Goal: Information Seeking & Learning: Learn about a topic

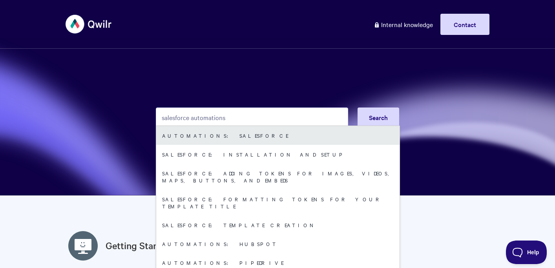
type input "salesforce automations"
click at [206, 133] on link "Automations: Salesforce" at bounding box center [277, 135] width 243 height 19
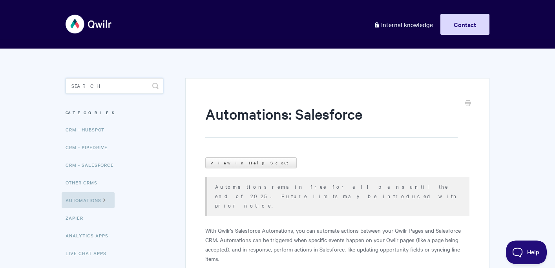
click at [113, 88] on input "Search" at bounding box center [115, 86] width 98 height 16
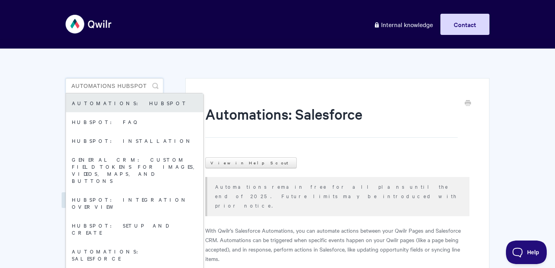
type input "automations hubspot"
click at [137, 101] on link "Automations: HubSpot" at bounding box center [134, 102] width 137 height 19
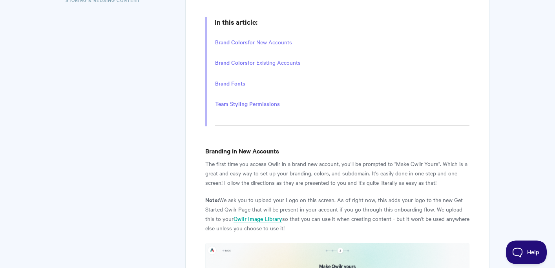
scroll to position [377, 0]
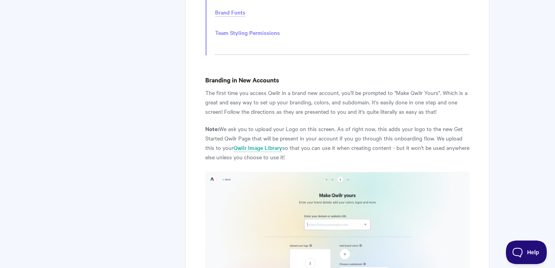
click at [234, 11] on link "Brand Fonts" at bounding box center [230, 12] width 30 height 9
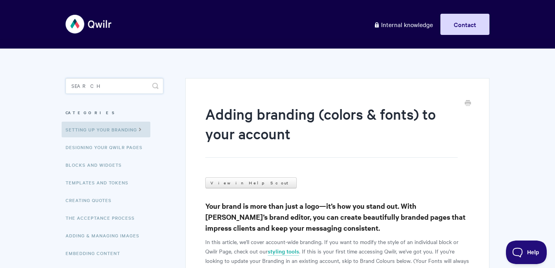
click at [93, 85] on input "Search" at bounding box center [115, 86] width 98 height 16
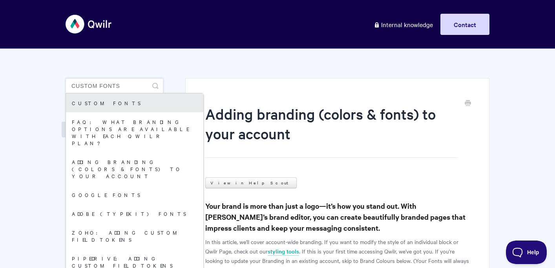
type input "custom fonts"
click at [101, 104] on link "Custom fonts" at bounding box center [134, 102] width 137 height 19
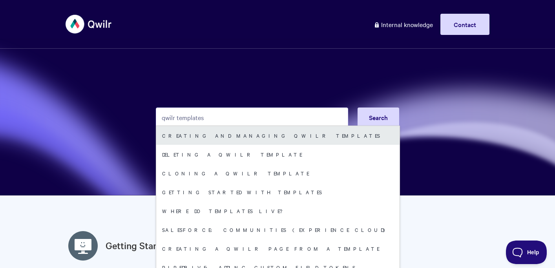
type input "qwilr templates"
click at [197, 136] on link "Creating and managing Qwilr Templates" at bounding box center [277, 135] width 243 height 19
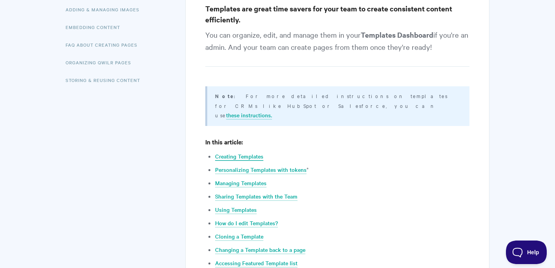
click at [250, 152] on link "Creating Templates" at bounding box center [239, 156] width 48 height 9
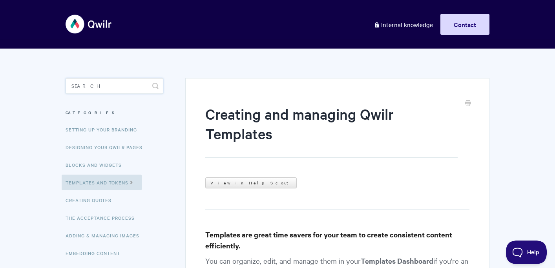
click at [126, 87] on input "Search" at bounding box center [115, 86] width 98 height 16
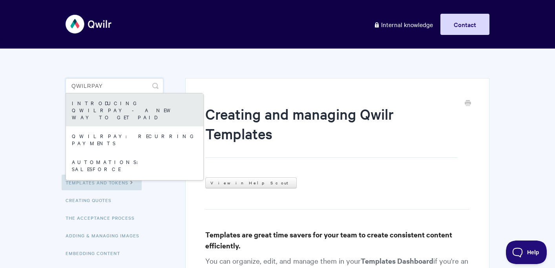
type input "qwilrpay"
click at [131, 107] on link "Introducing QwilrPay - A New Way to Get Paid" at bounding box center [134, 109] width 137 height 33
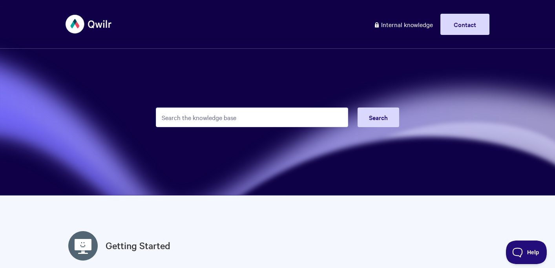
click at [215, 112] on input "Search the knowledge base" at bounding box center [252, 118] width 192 height 20
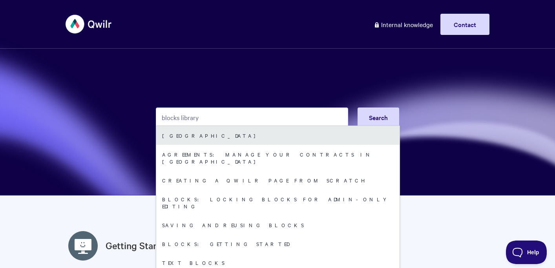
type input "blocks library"
click at [220, 142] on link "Saved Block Library" at bounding box center [277, 135] width 243 height 19
